Goal: Find specific page/section: Find specific page/section

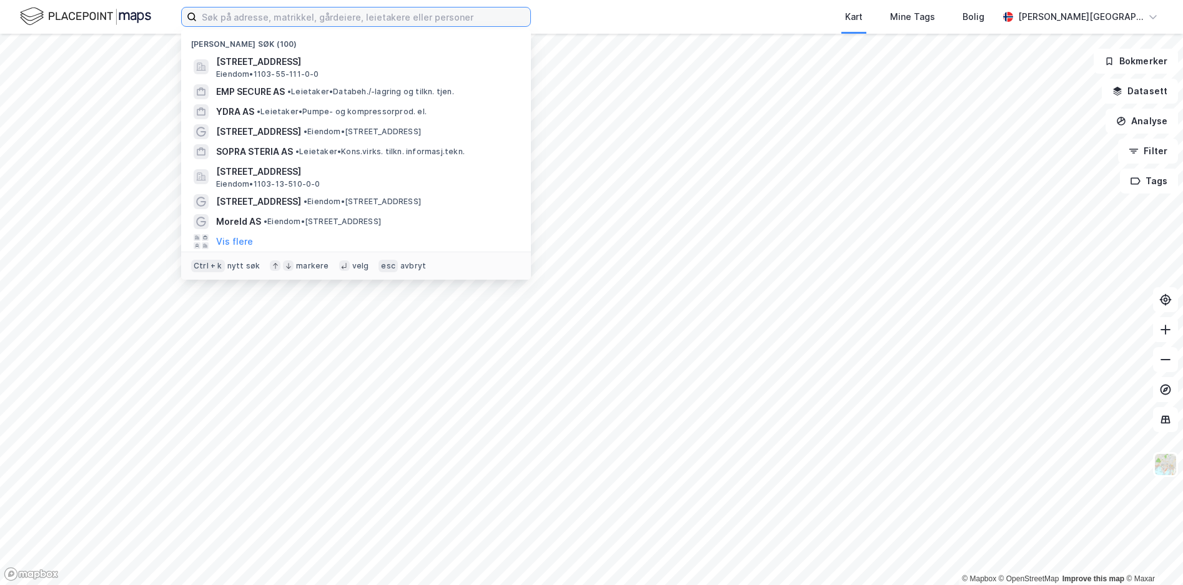
click at [328, 14] on input at bounding box center [364, 16] width 334 height 19
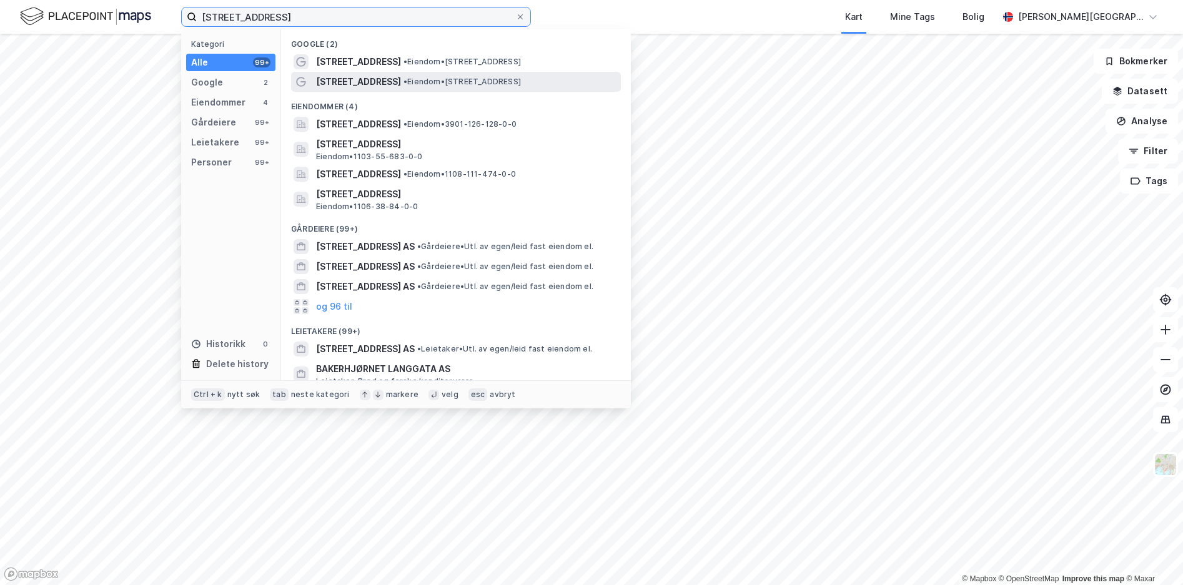
type input "[STREET_ADDRESS]"
click at [353, 73] on div "[STREET_ADDRESS] • Eiendom • [STREET_ADDRESS]" at bounding box center [456, 82] width 330 height 20
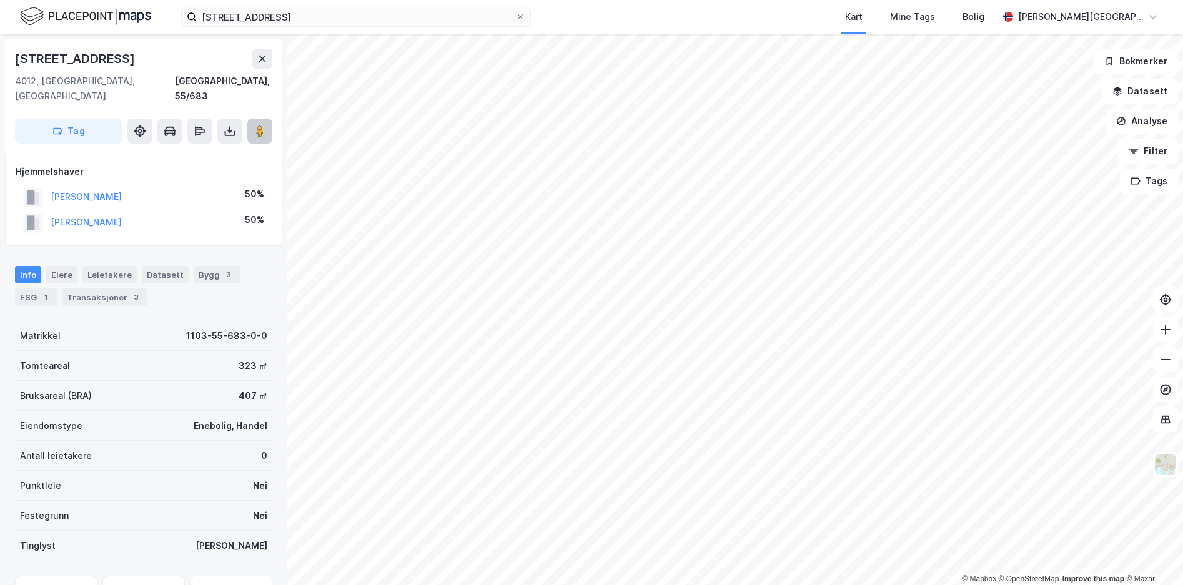
click at [262, 125] on image at bounding box center [259, 131] width 7 height 12
